Goal: Transaction & Acquisition: Book appointment/travel/reservation

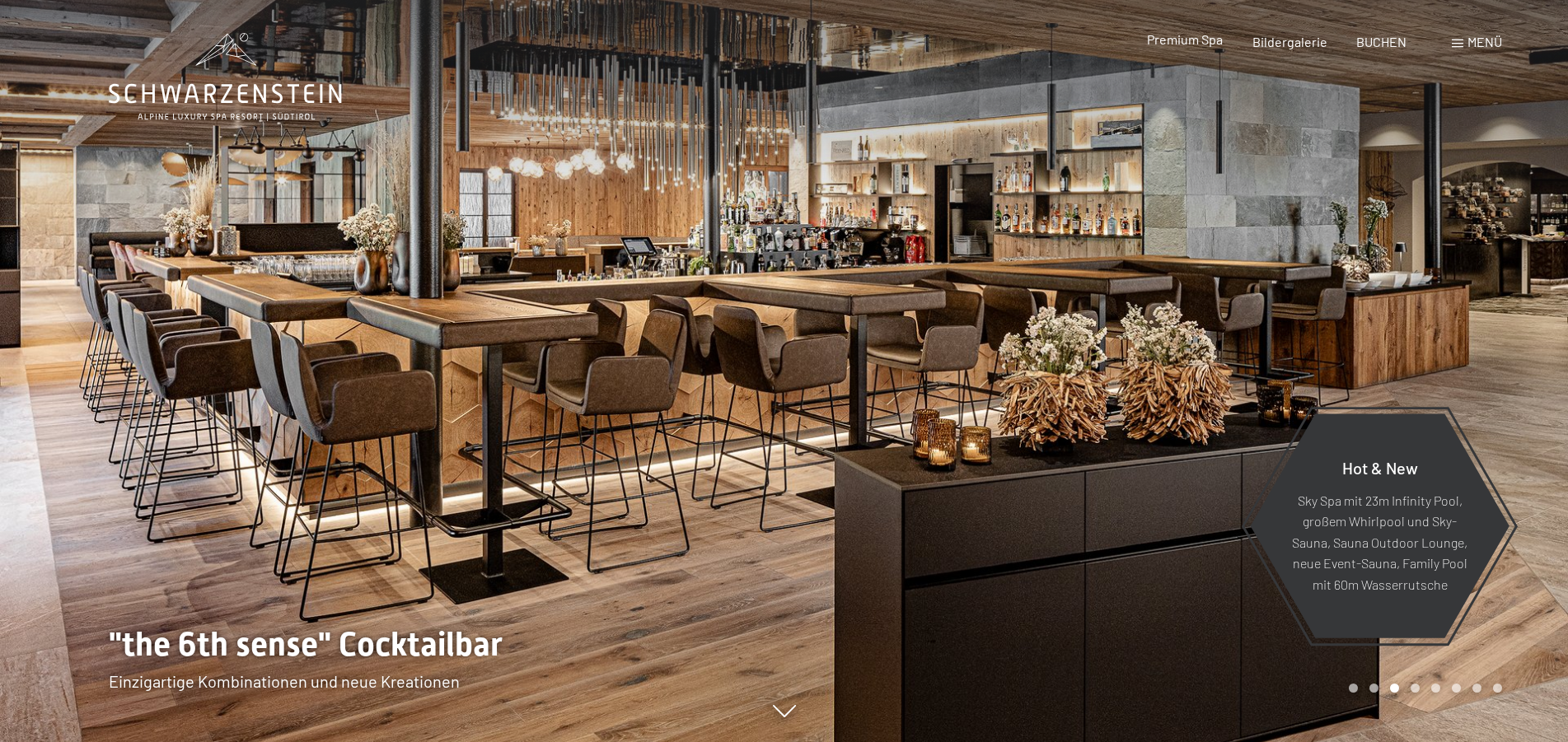
click at [1179, 47] on span "Premium Spa" at bounding box center [1185, 38] width 76 height 15
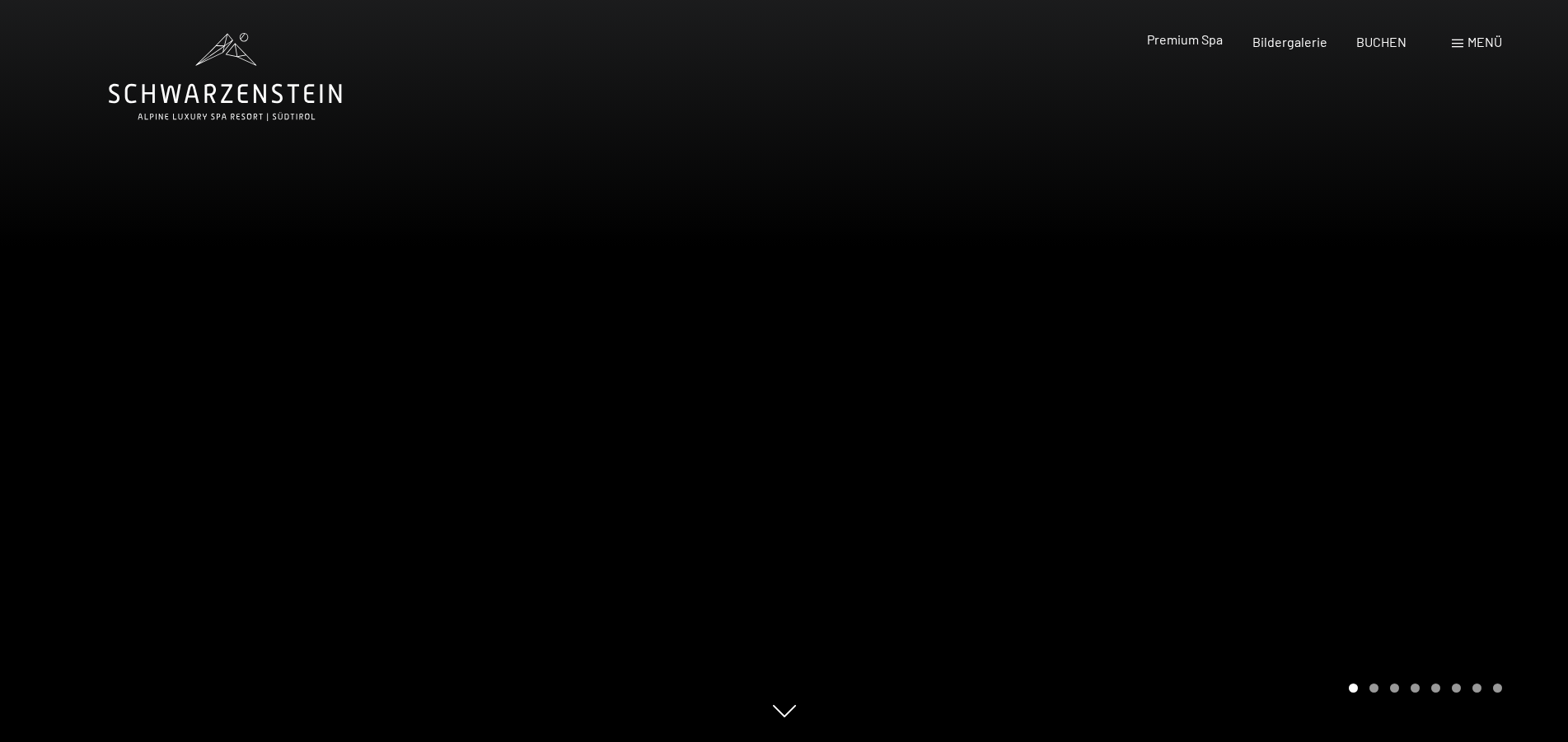
click at [1186, 47] on span "Premium Spa" at bounding box center [1185, 38] width 76 height 15
click at [1294, 45] on span "Bildergalerie" at bounding box center [1290, 38] width 75 height 15
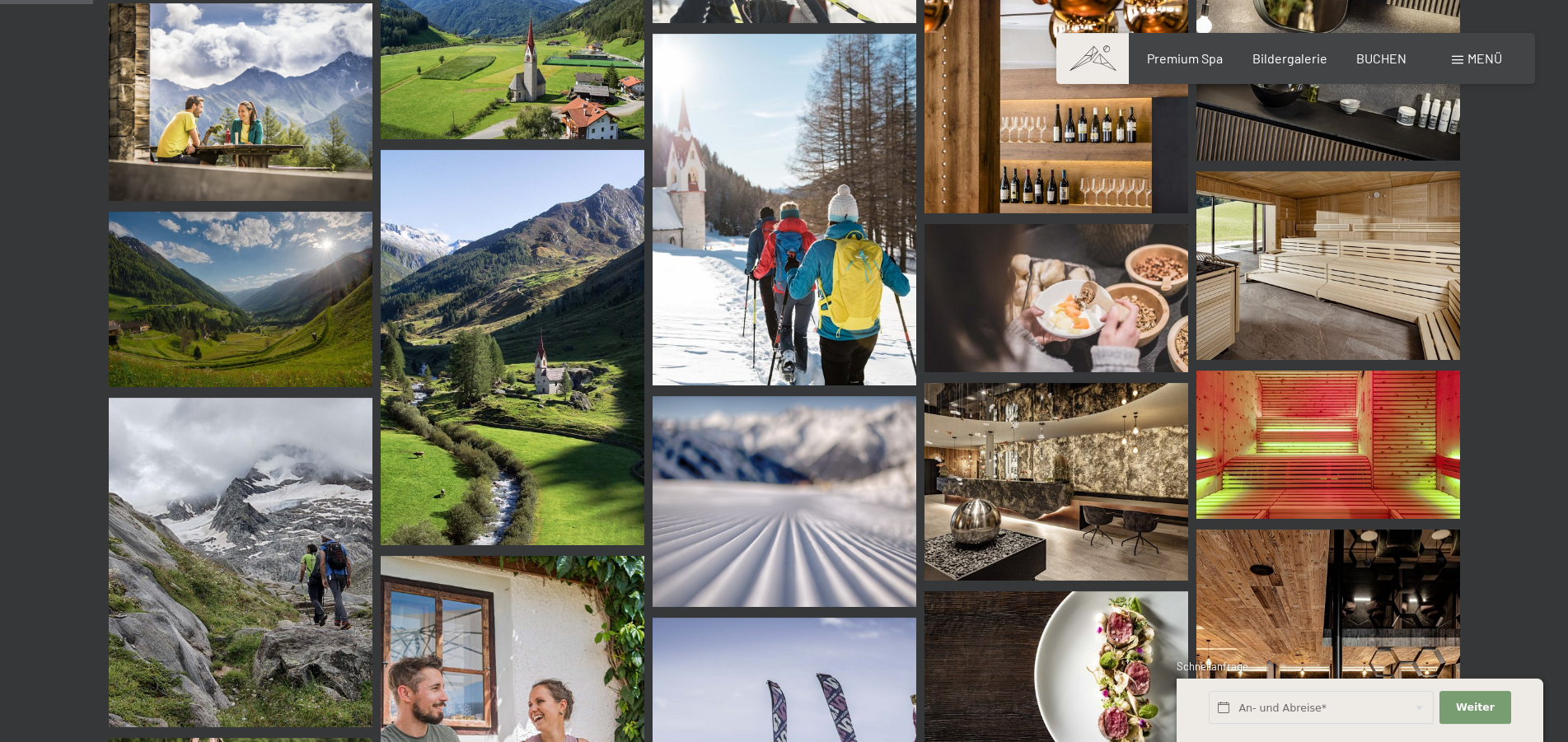
scroll to position [1260, 0]
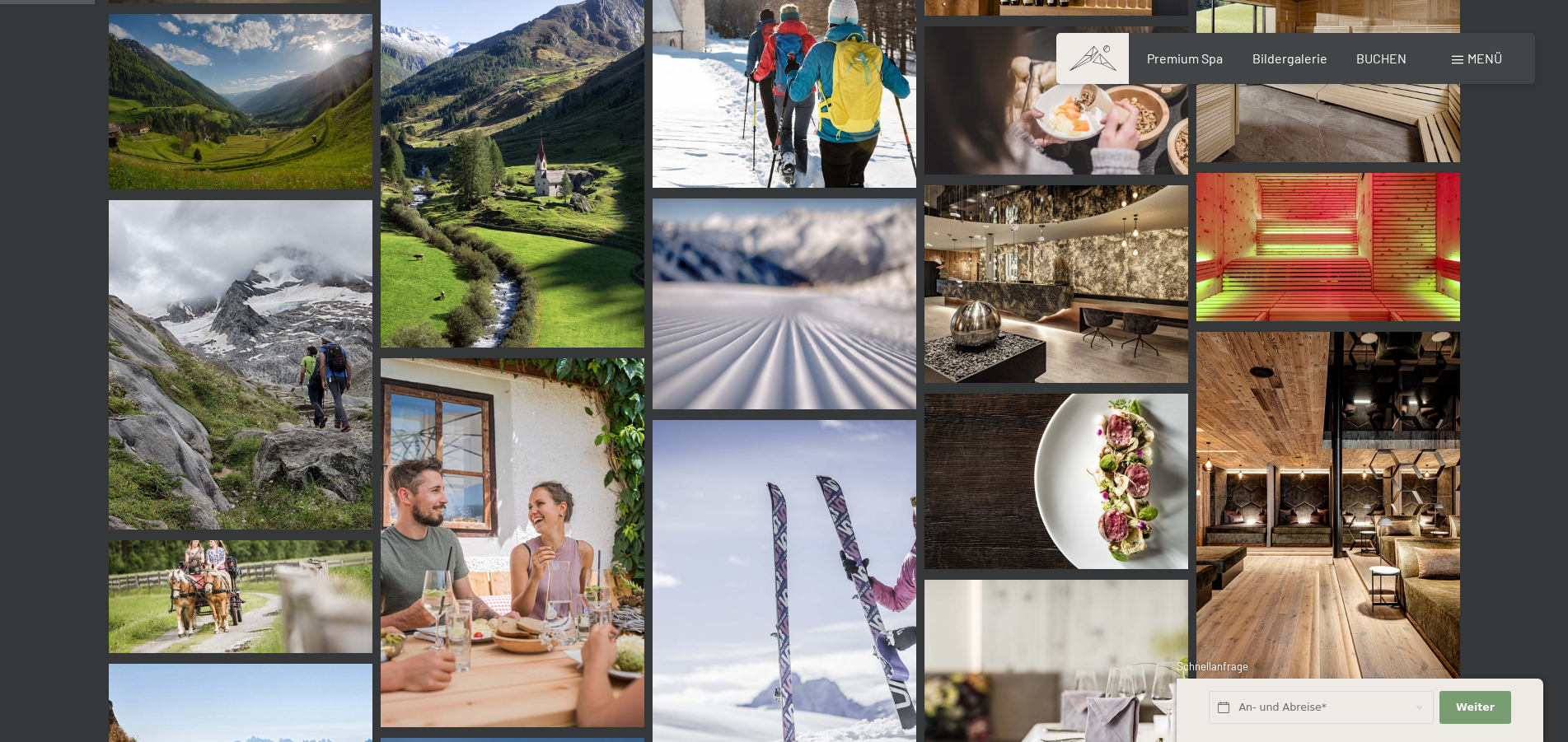
click at [534, 240] on img at bounding box center [512, 150] width 264 height 396
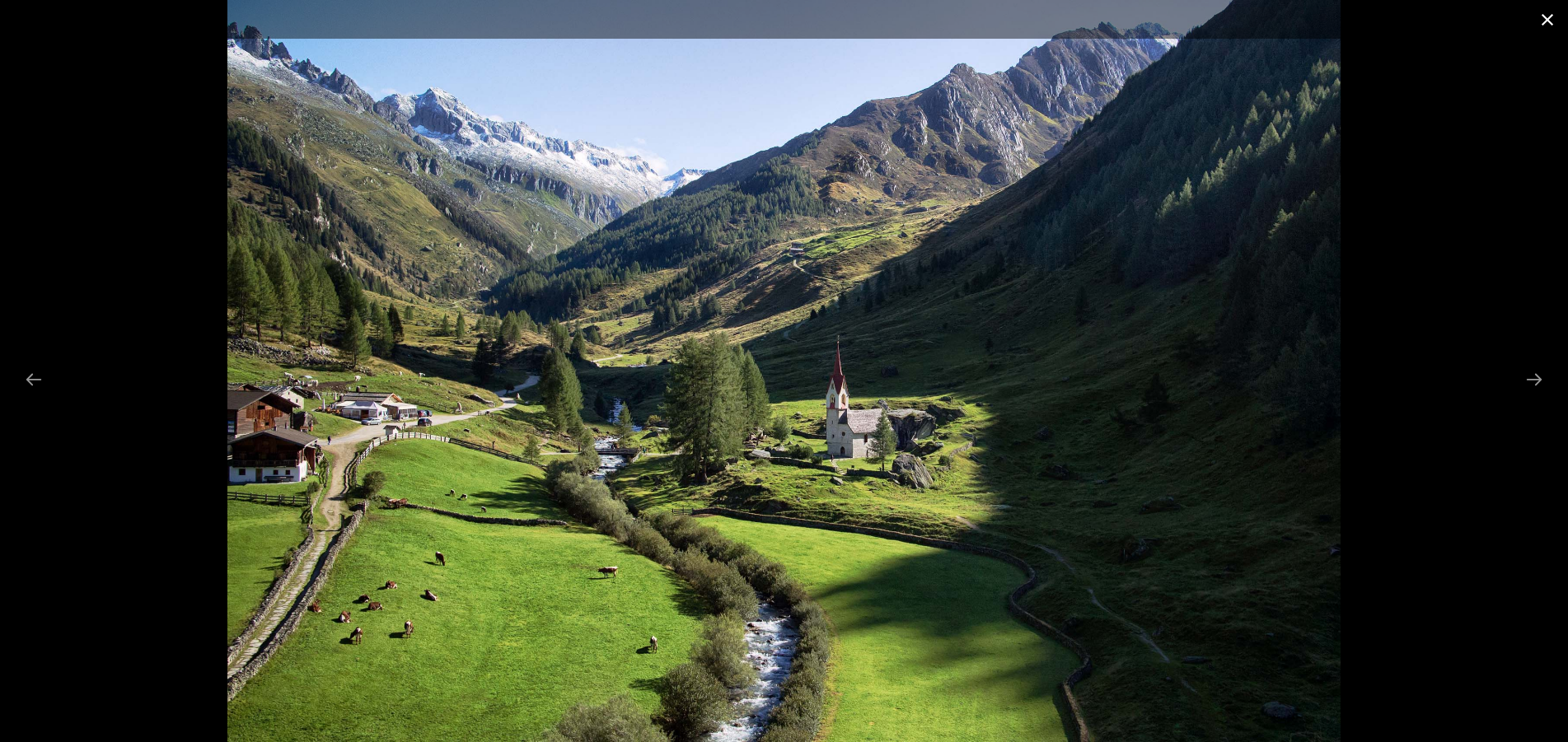
click at [1546, 21] on button "Close gallery" at bounding box center [1547, 19] width 41 height 38
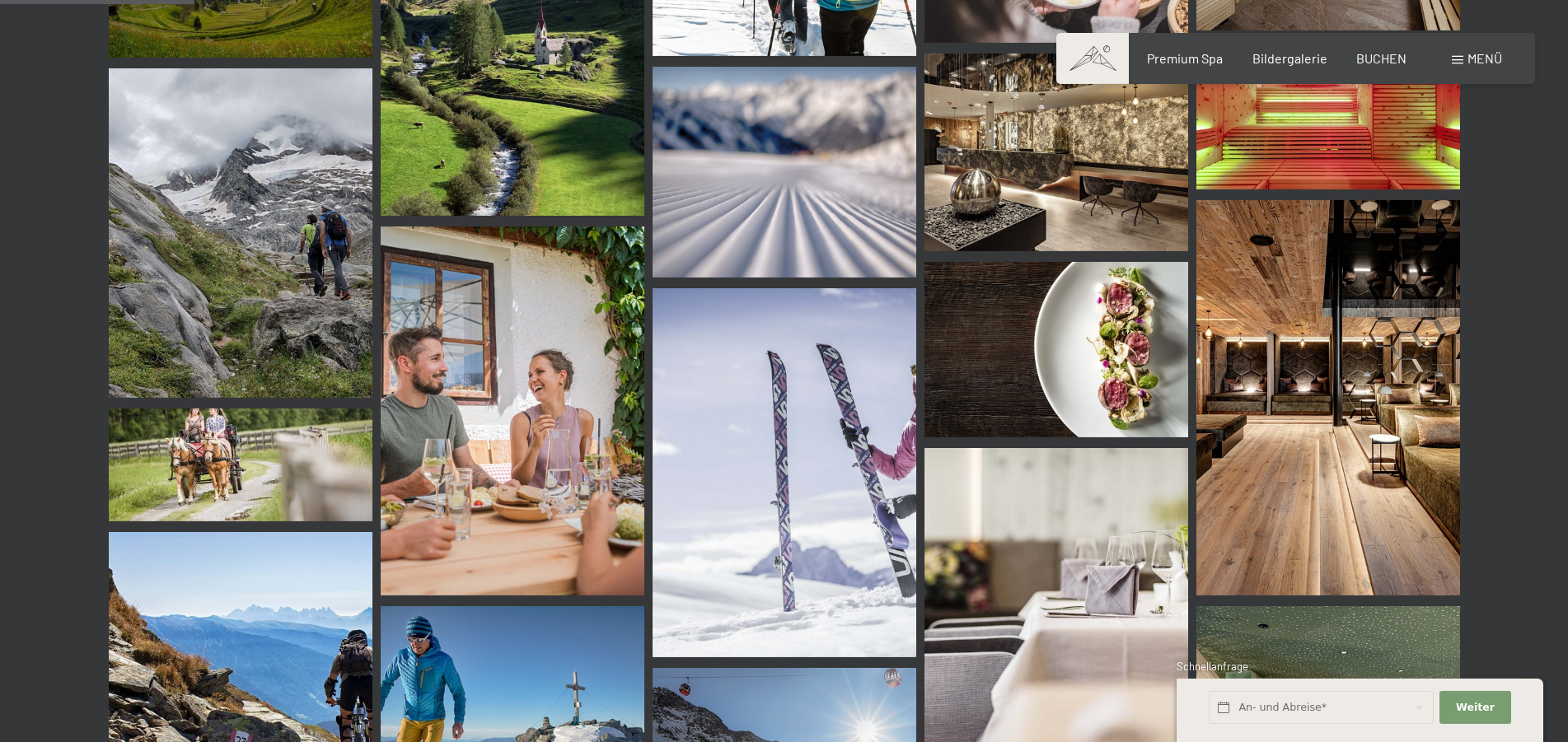
scroll to position [0, 0]
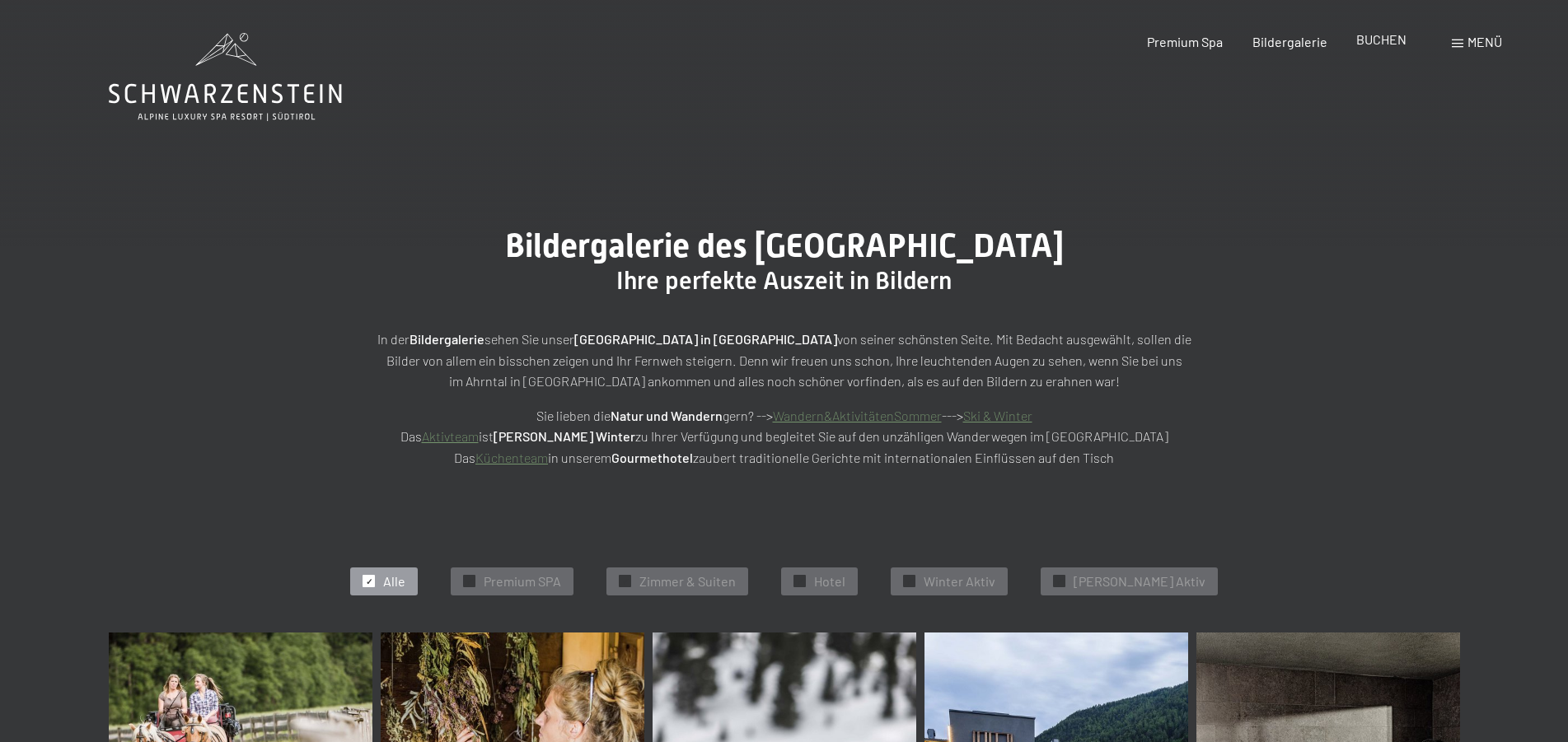
click at [1369, 38] on span "BUCHEN" at bounding box center [1381, 38] width 50 height 15
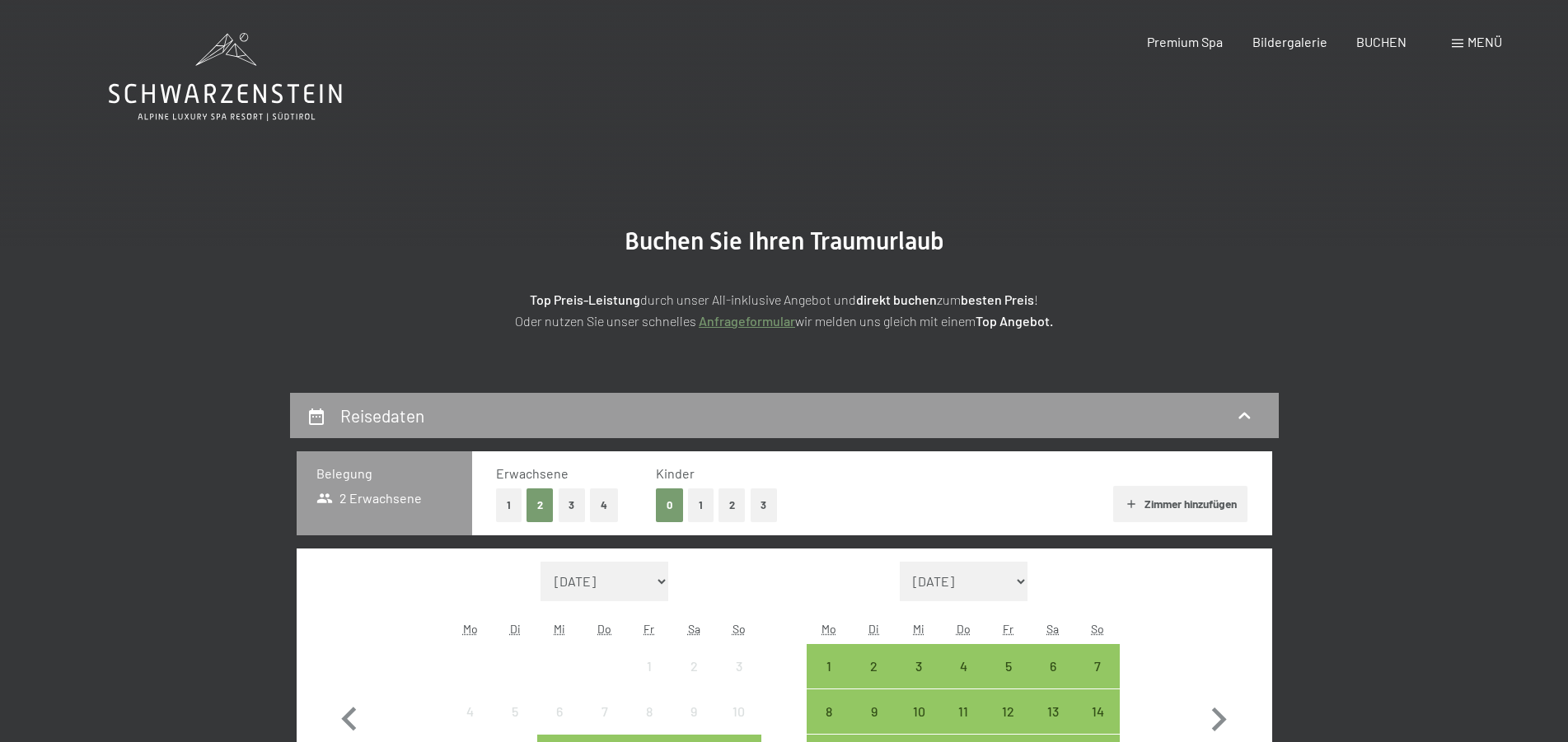
click at [233, 98] on icon at bounding box center [225, 77] width 234 height 88
